Goal: Transaction & Acquisition: Download file/media

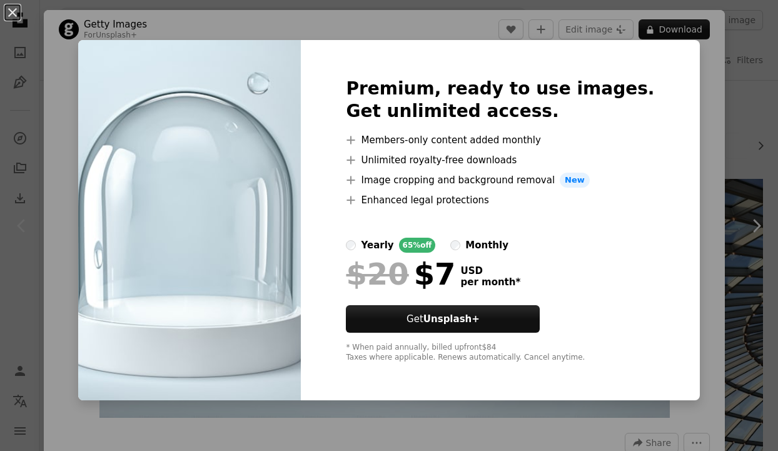
click at [695, 139] on div "An X shape Premium, ready to use images. Get unlimited access. A plus sign Memb…" at bounding box center [389, 225] width 778 height 451
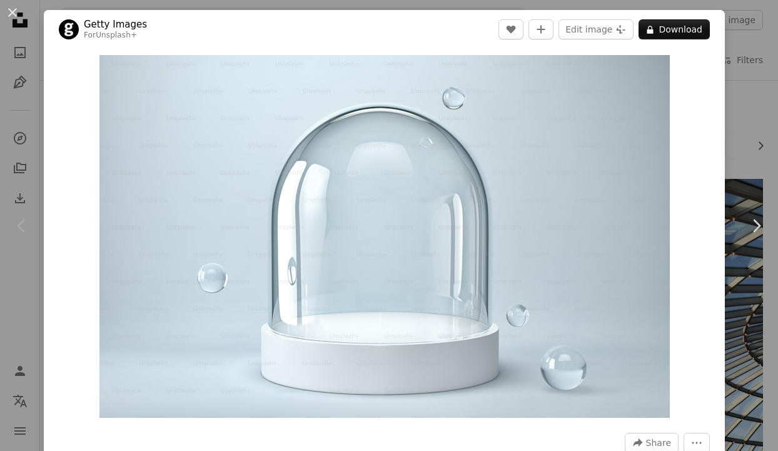
click at [737, 109] on div "An X shape Chevron left Chevron right Getty Images For Unsplash+ A heart A plus…" at bounding box center [389, 225] width 778 height 451
